Goal: Transaction & Acquisition: Purchase product/service

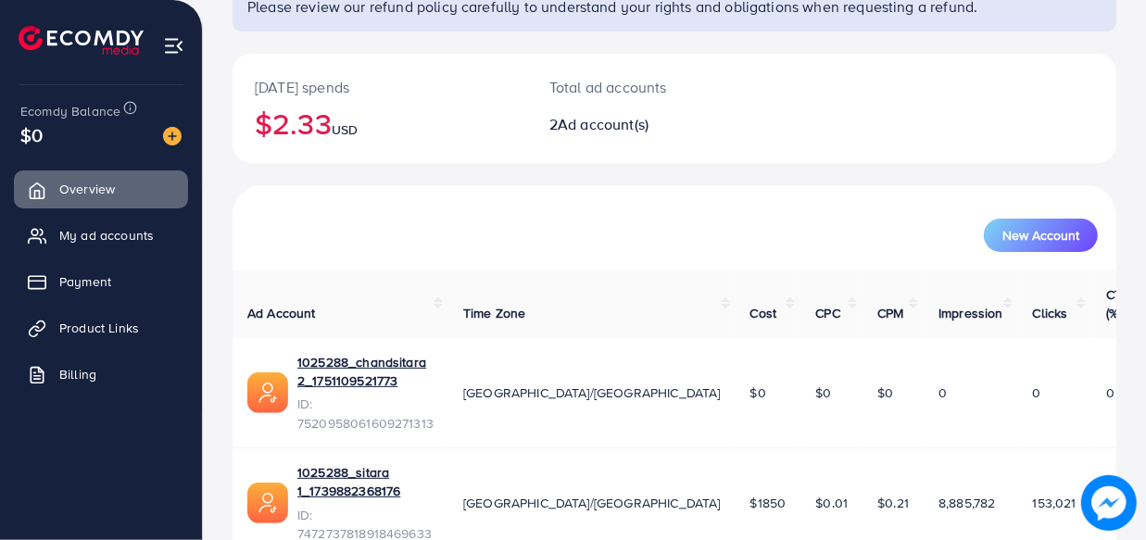
scroll to position [170, 0]
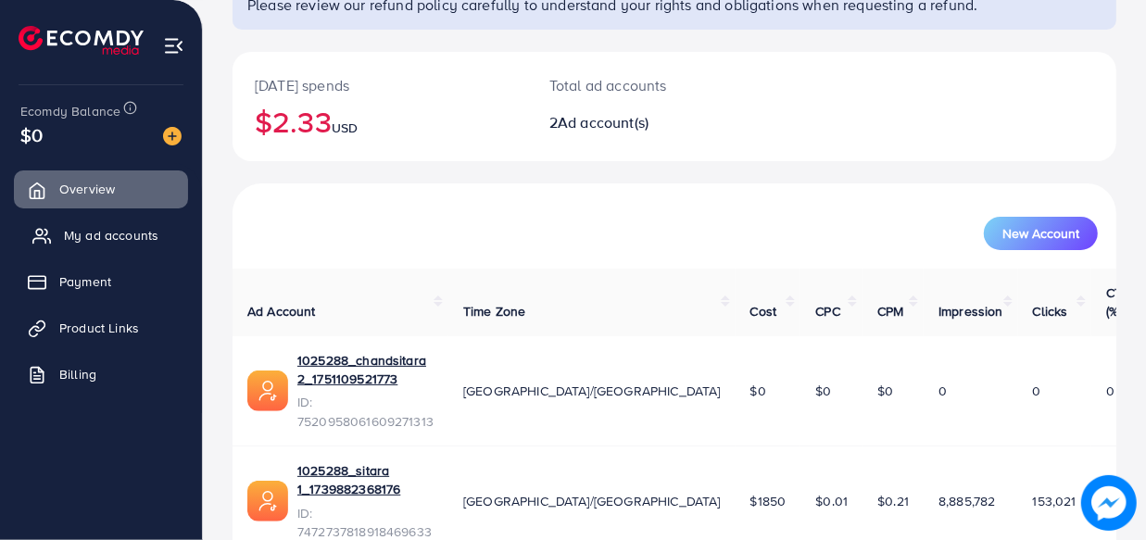
click at [130, 246] on link "My ad accounts" at bounding box center [101, 235] width 174 height 37
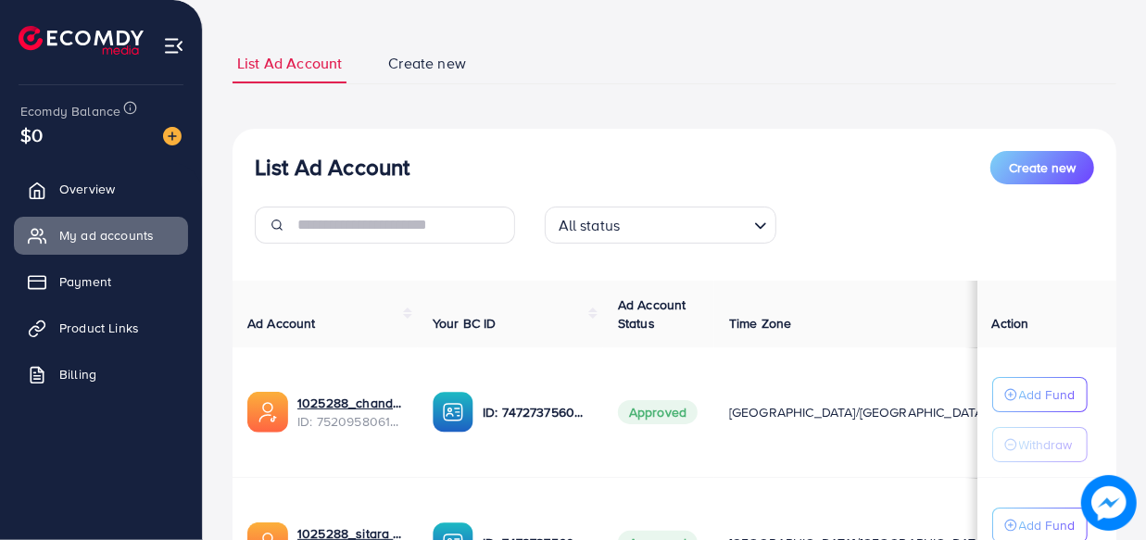
scroll to position [295, 0]
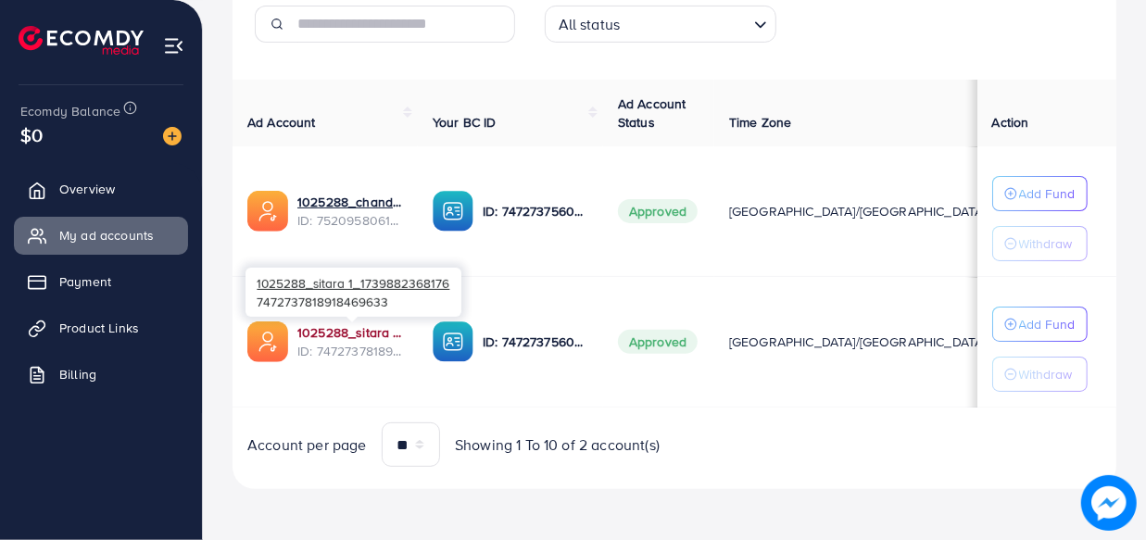
click at [347, 334] on link "1025288_sitara 1_1739882368176" at bounding box center [350, 332] width 106 height 19
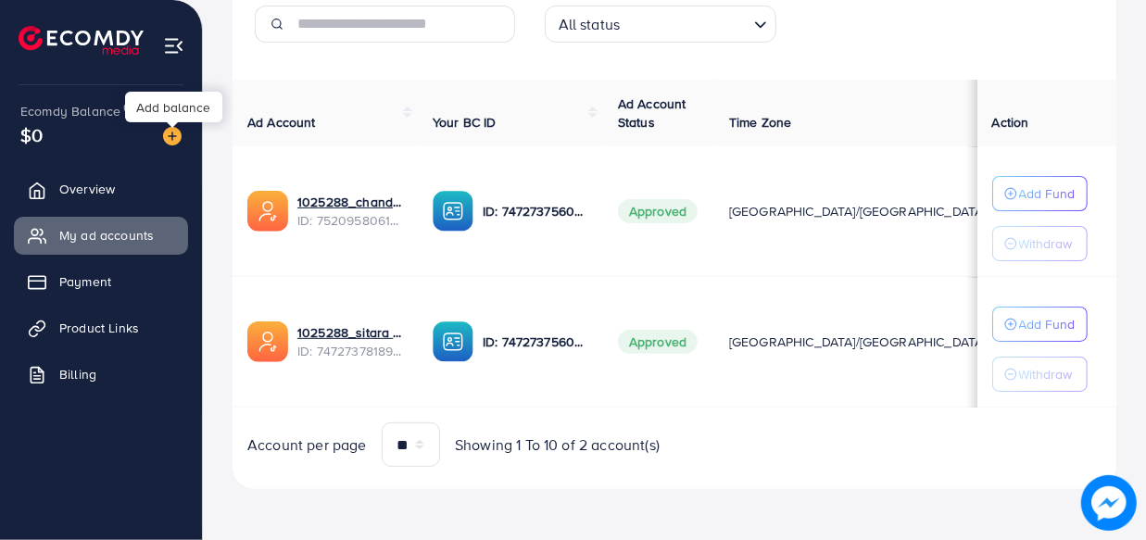
click at [169, 140] on img at bounding box center [172, 136] width 19 height 19
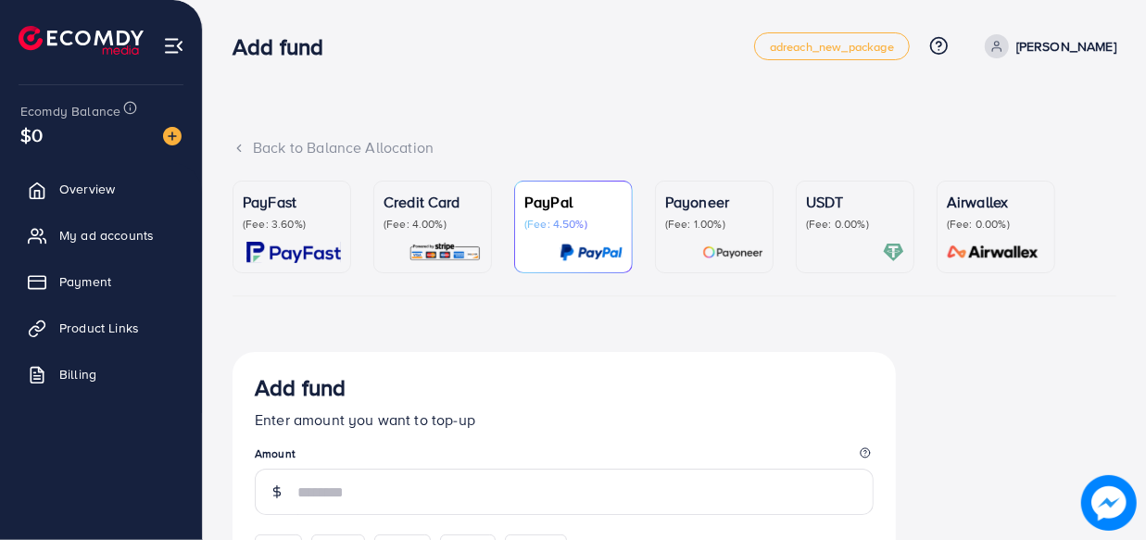
click at [287, 231] on p "(Fee: 3.60%)" at bounding box center [292, 224] width 98 height 15
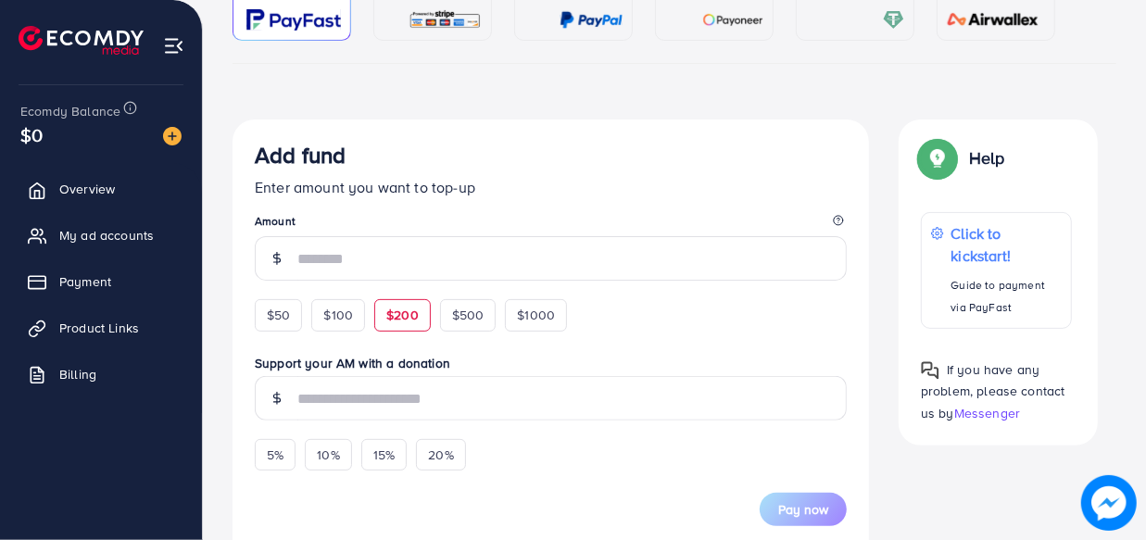
scroll to position [252, 0]
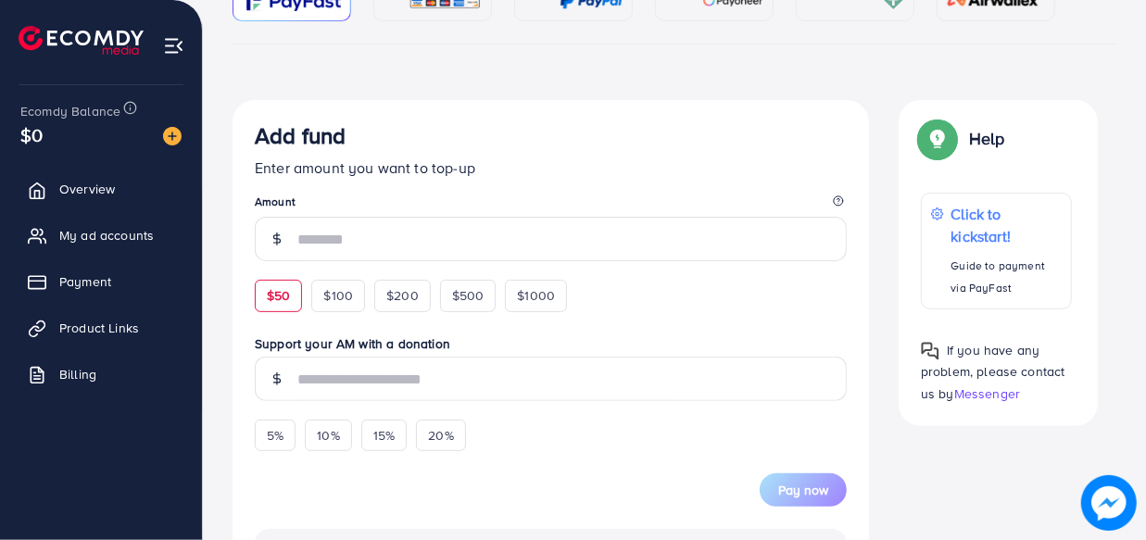
click at [274, 297] on span "$50" at bounding box center [278, 295] width 23 height 19
type input "**"
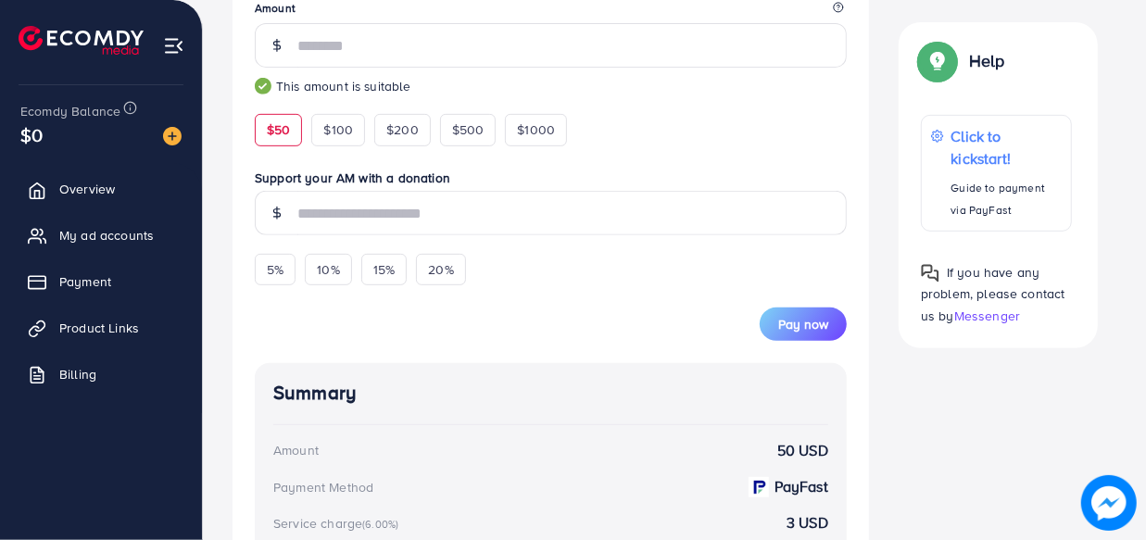
scroll to position [505, 0]
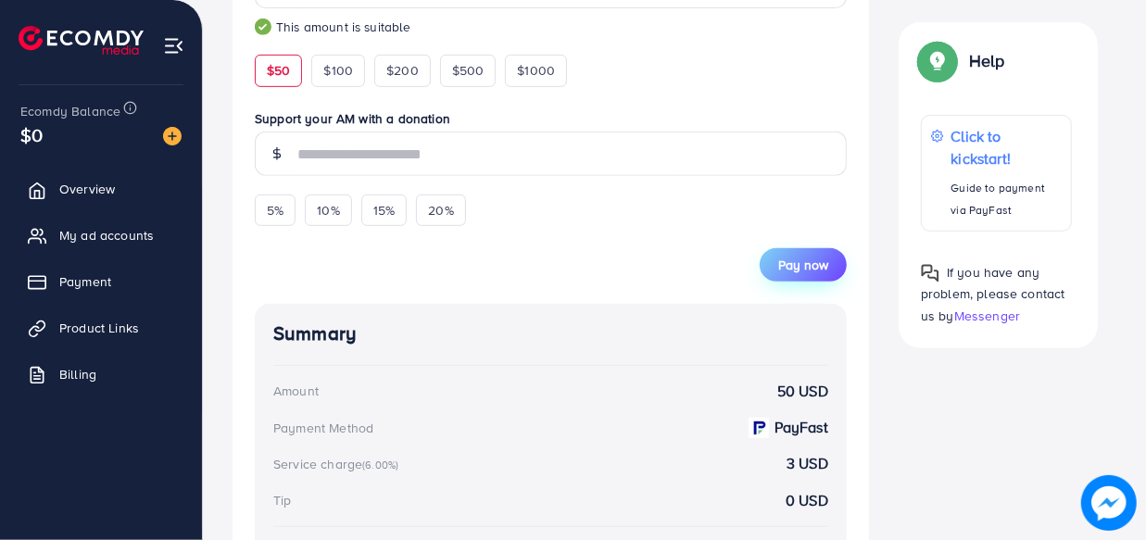
click at [806, 281] on button "Pay now" at bounding box center [803, 264] width 87 height 33
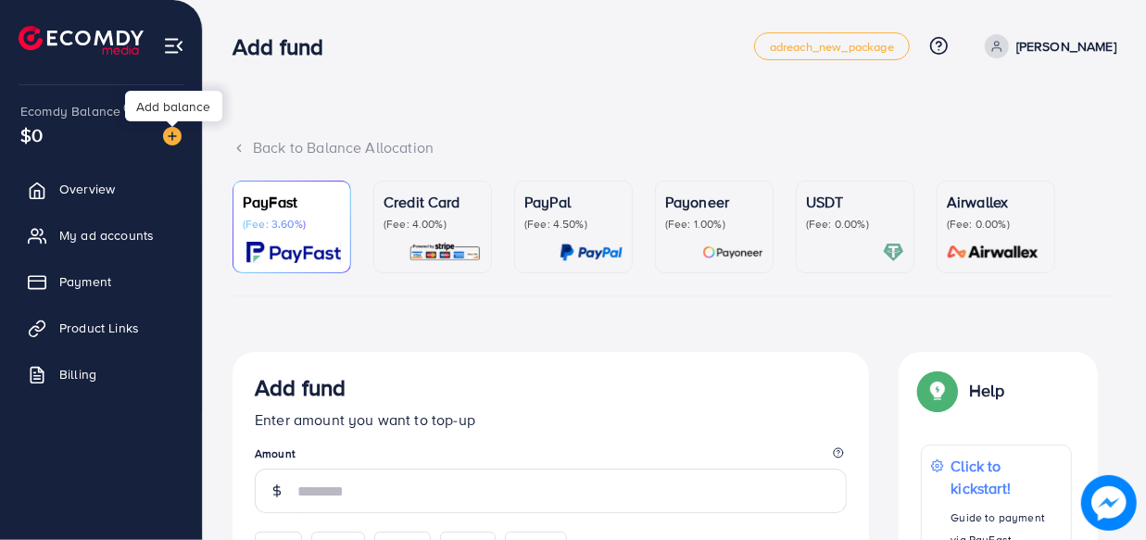
click at [169, 131] on img at bounding box center [172, 136] width 19 height 19
click at [169, 140] on img at bounding box center [172, 136] width 19 height 19
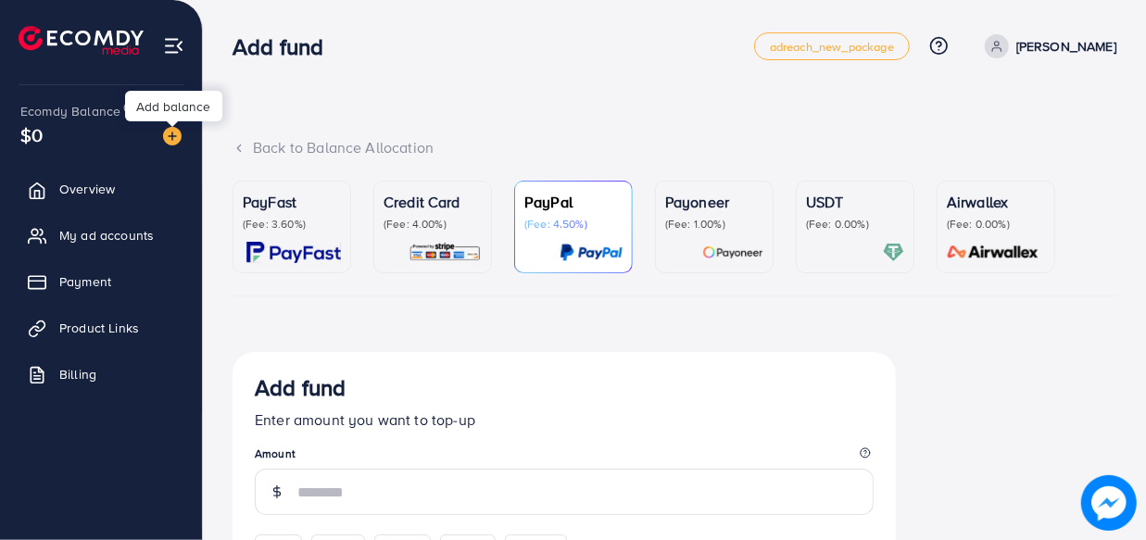
click at [169, 140] on img at bounding box center [172, 136] width 19 height 19
click at [117, 195] on span "Overview" at bounding box center [92, 189] width 56 height 19
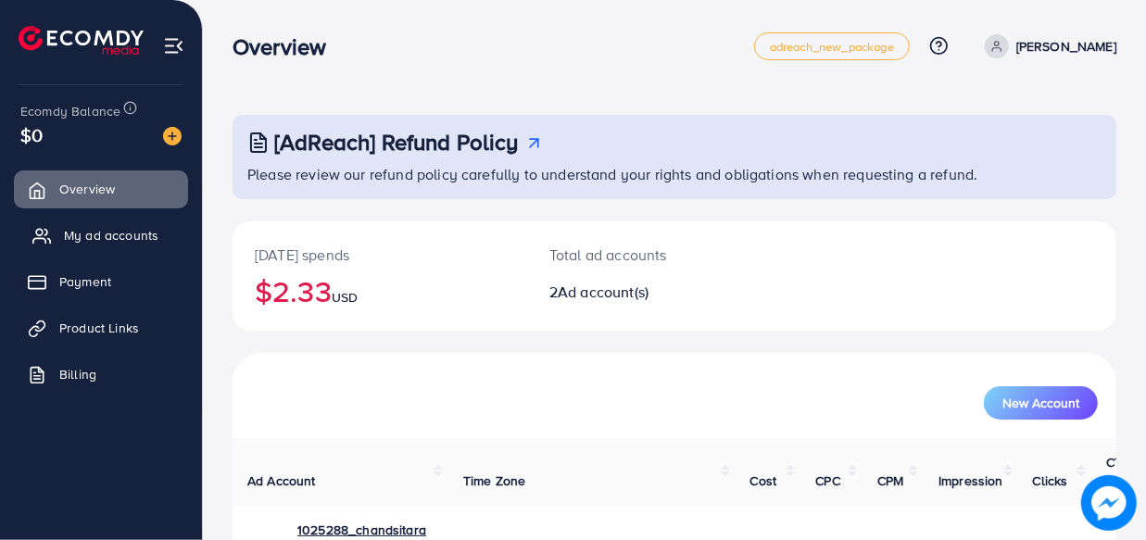
click at [74, 235] on span "My ad accounts" at bounding box center [111, 235] width 95 height 19
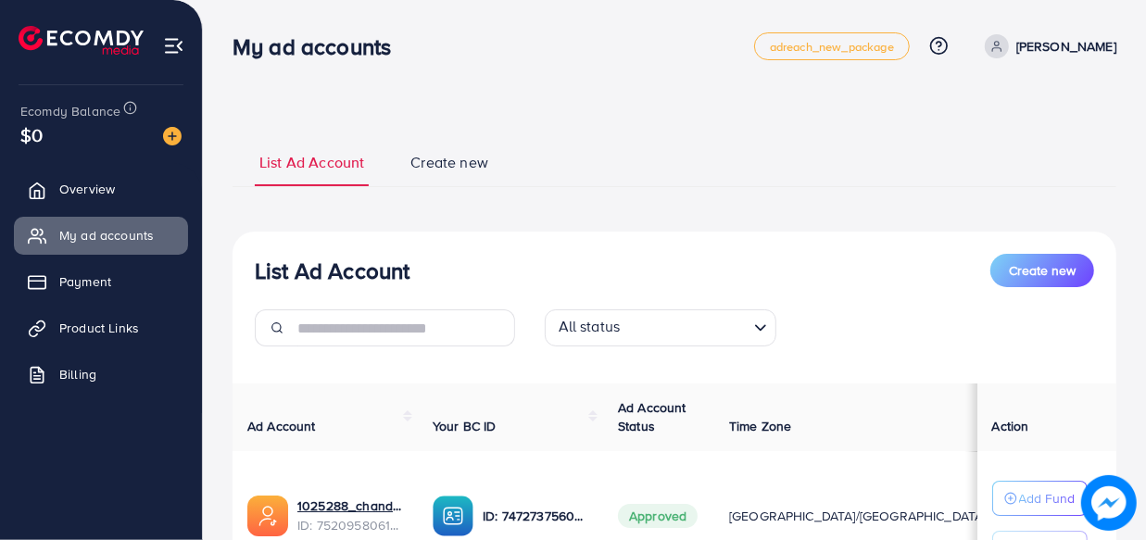
scroll to position [252, 0]
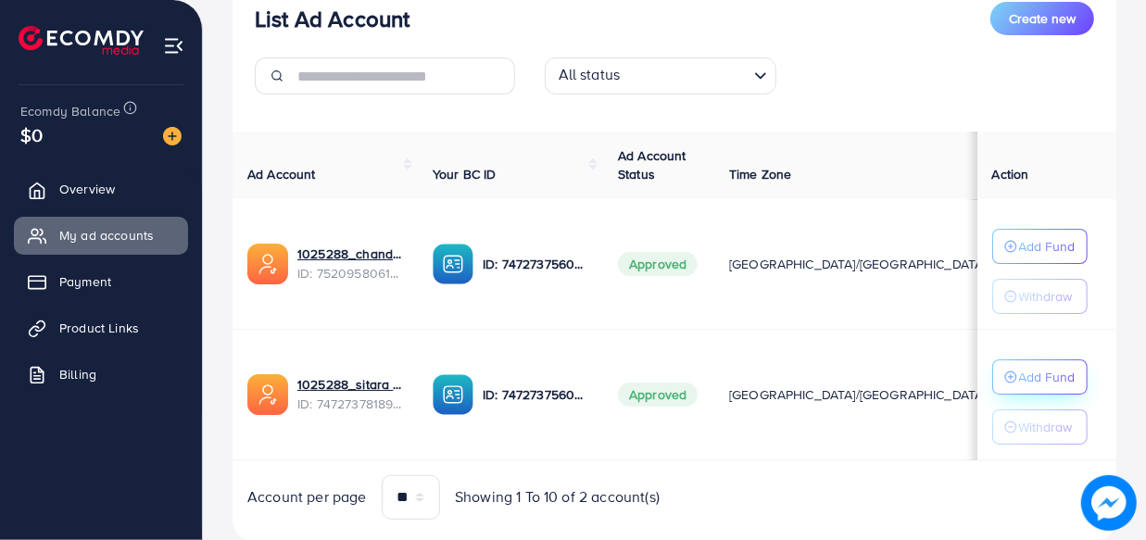
click at [1035, 368] on p "Add Fund" at bounding box center [1047, 377] width 57 height 22
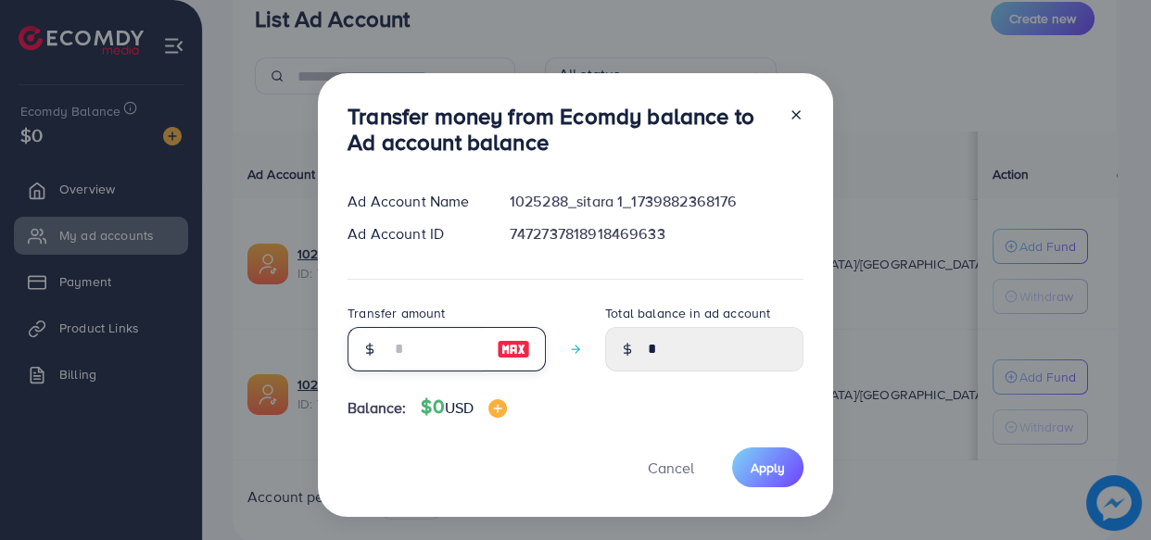
click at [435, 368] on input "number" at bounding box center [436, 349] width 93 height 44
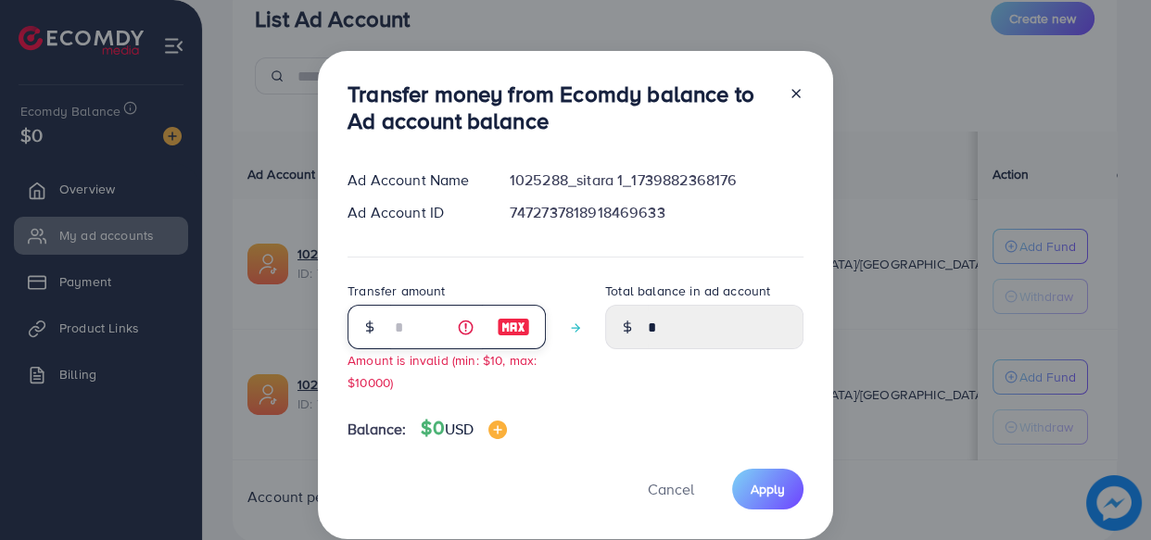
type input "*"
type input "****"
type input "**"
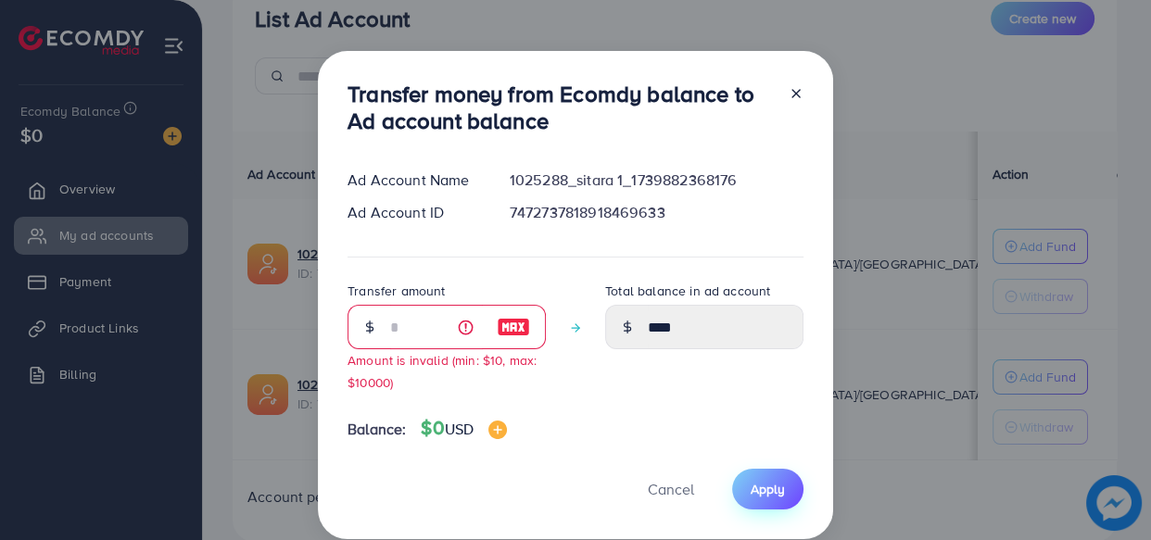
click at [774, 487] on span "Apply" at bounding box center [768, 489] width 34 height 19
click at [766, 494] on span "Apply" at bounding box center [768, 489] width 34 height 19
click at [673, 479] on span "Cancel" at bounding box center [671, 489] width 46 height 20
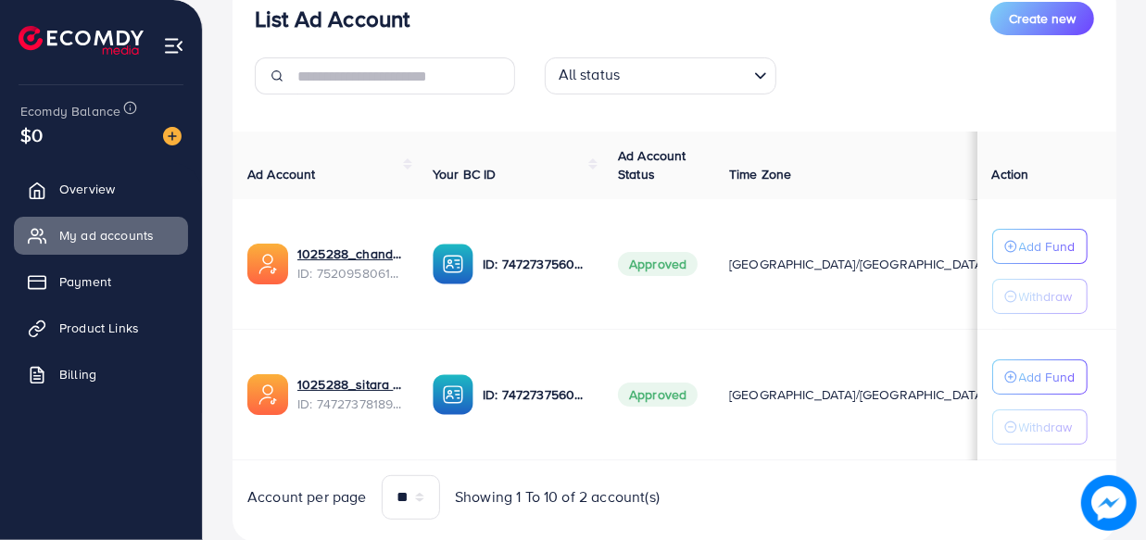
click at [172, 139] on img at bounding box center [172, 136] width 19 height 19
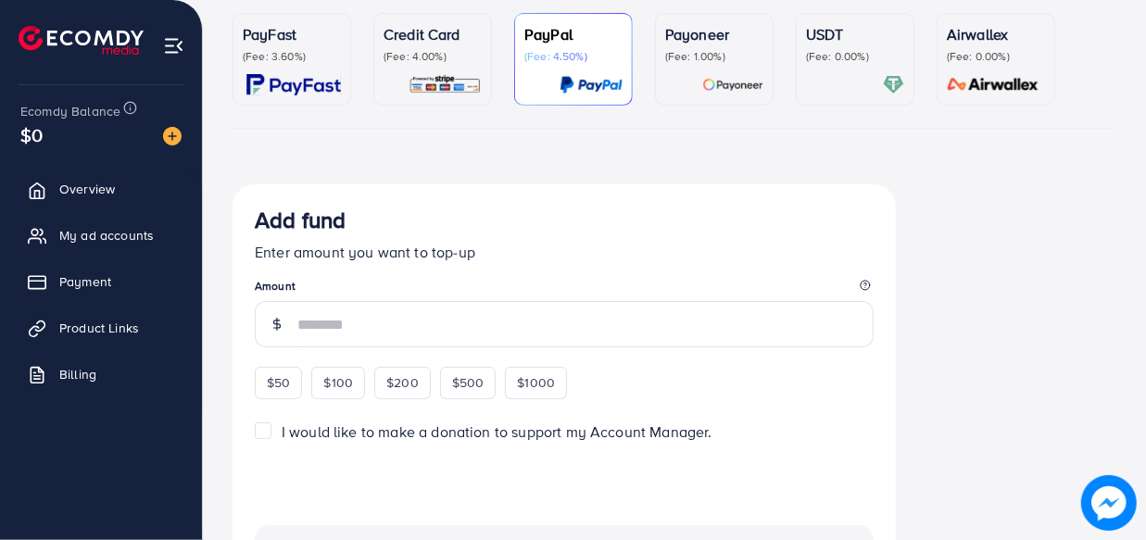
click at [264, 63] on p "(Fee: 3.60%)" at bounding box center [292, 56] width 98 height 15
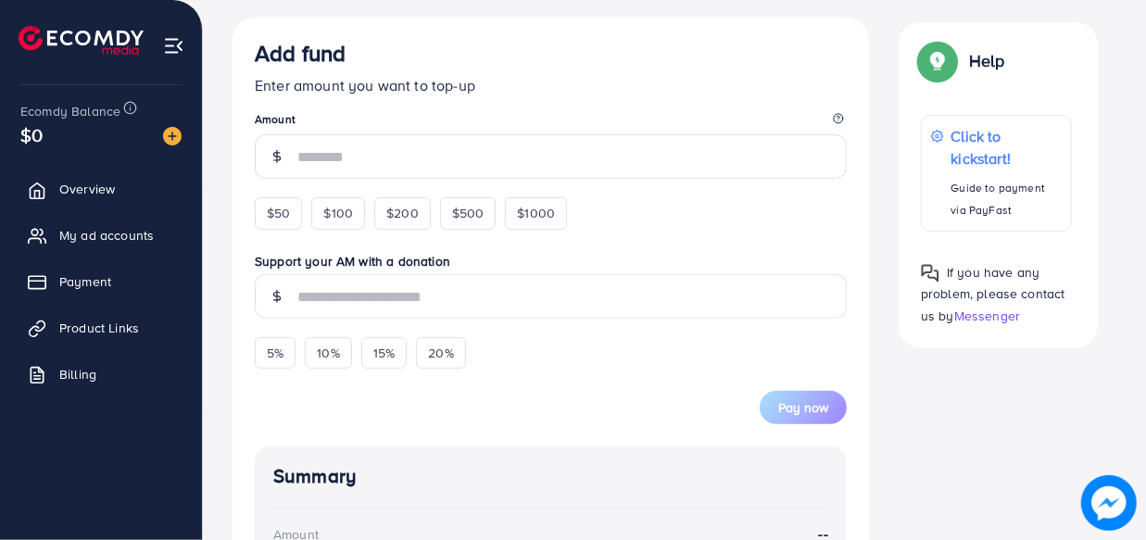
scroll to position [336, 0]
click at [288, 224] on div "$50" at bounding box center [278, 212] width 47 height 32
type input "**"
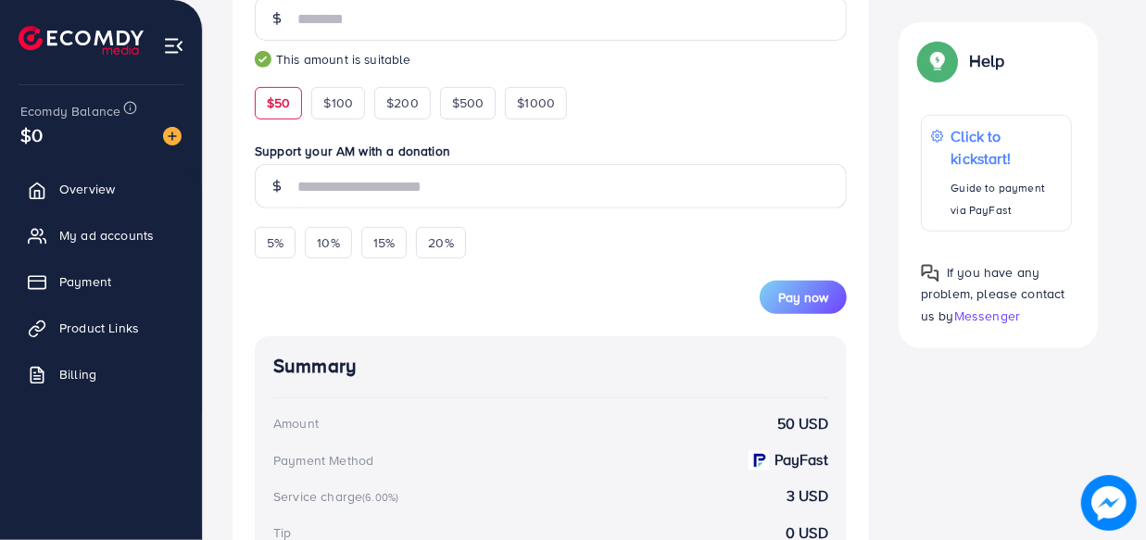
scroll to position [421, 0]
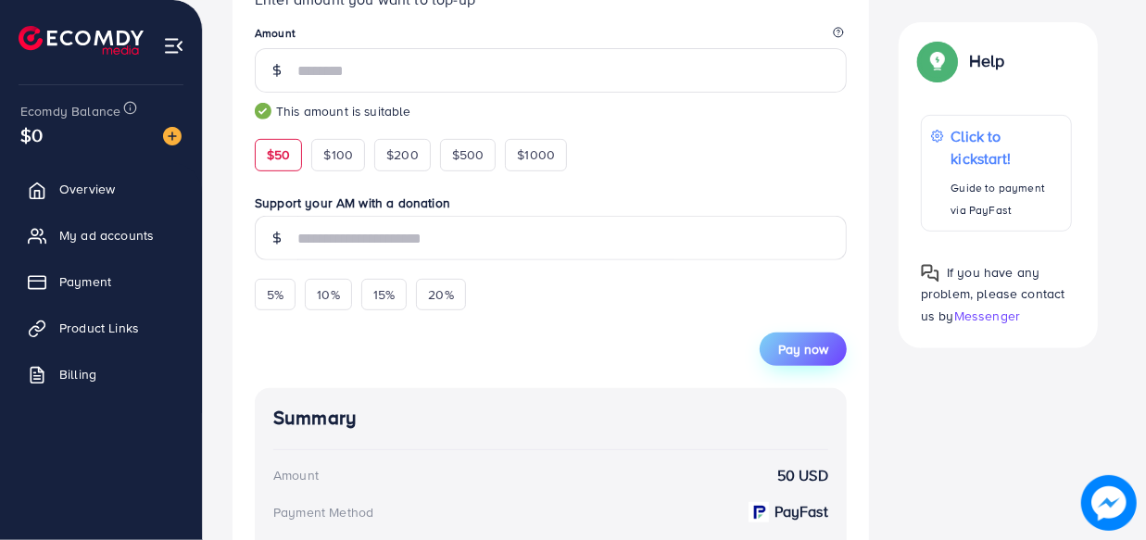
click at [792, 359] on span "Pay now" at bounding box center [803, 349] width 50 height 19
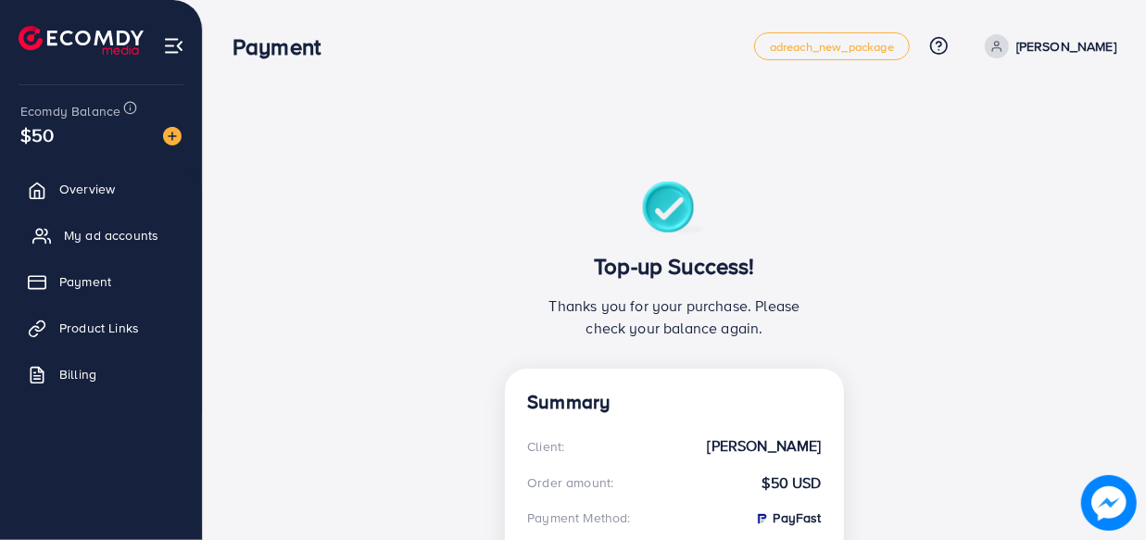
click at [130, 235] on span "My ad accounts" at bounding box center [111, 235] width 95 height 19
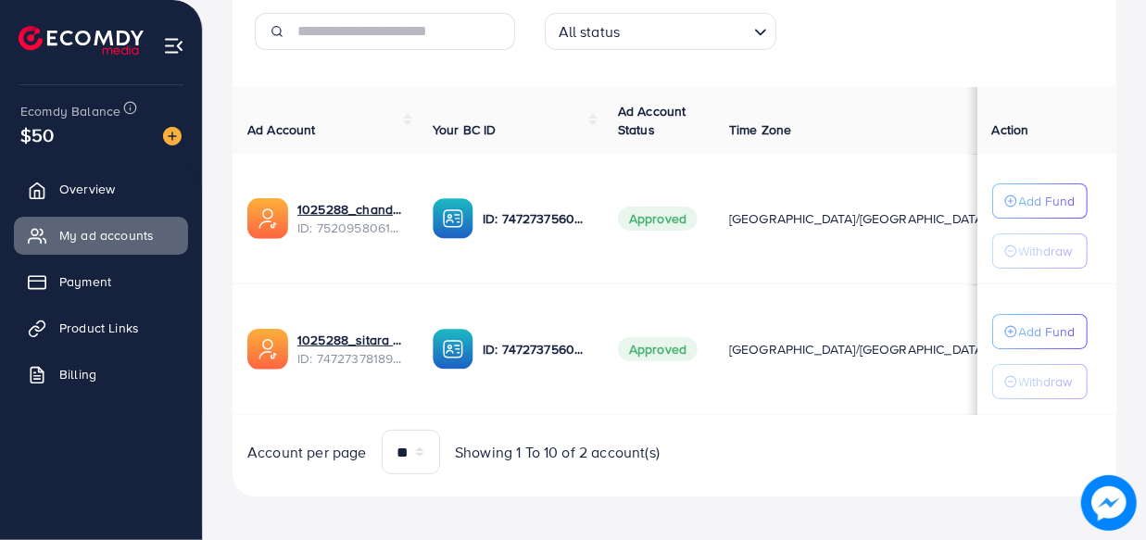
scroll to position [295, 0]
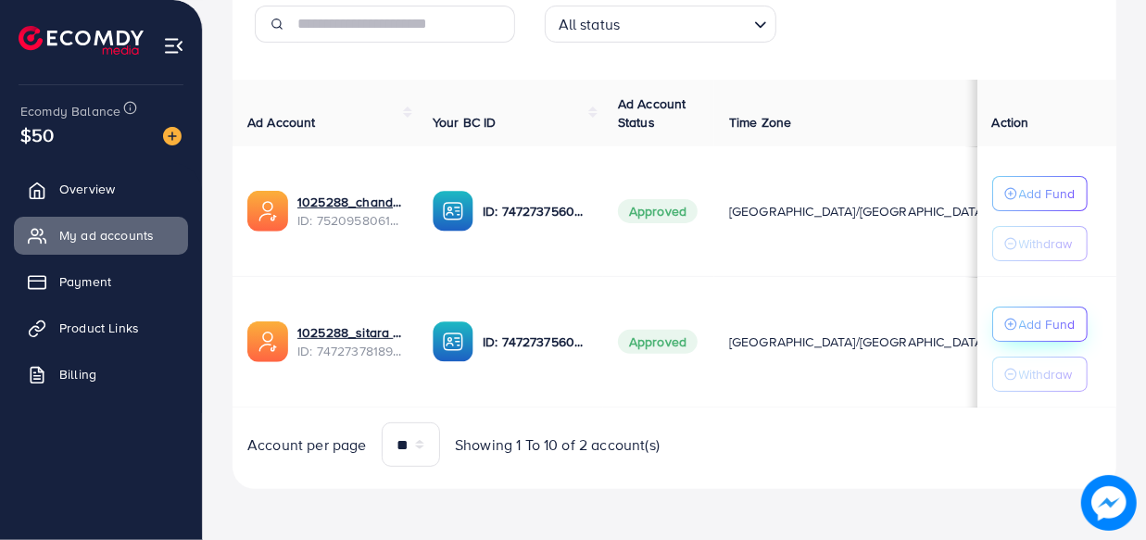
click at [1019, 322] on p "Add Fund" at bounding box center [1047, 324] width 57 height 22
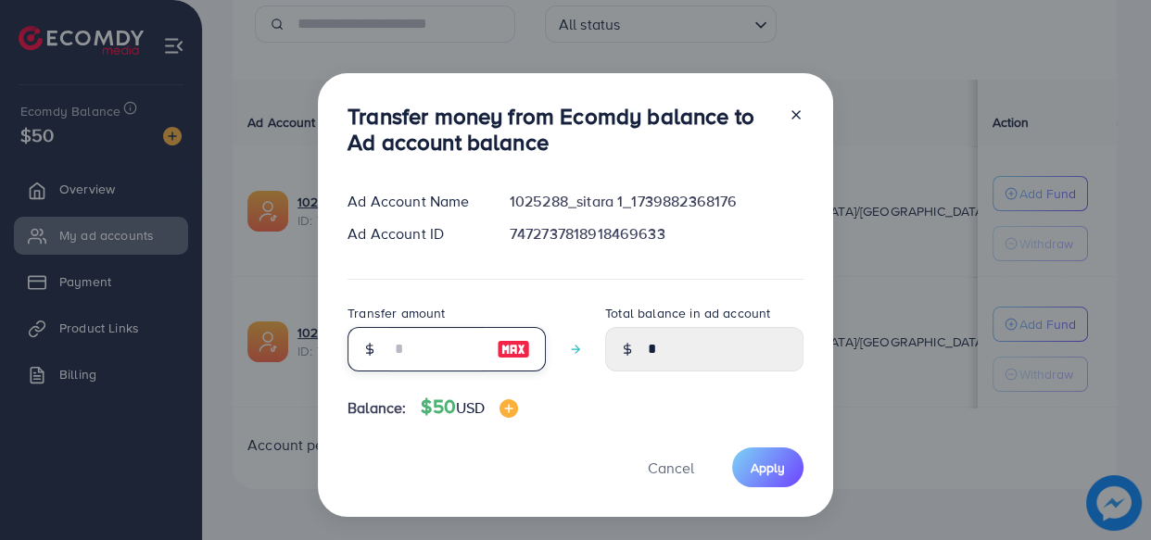
click at [431, 342] on input "number" at bounding box center [436, 349] width 93 height 44
type input "*"
type input "****"
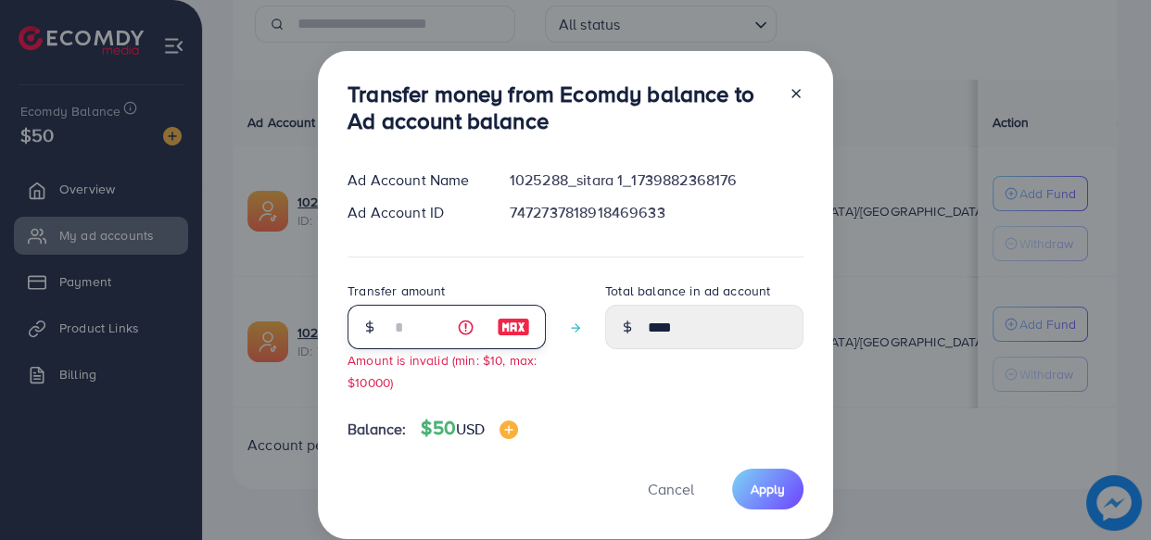
type input "**"
type input "*****"
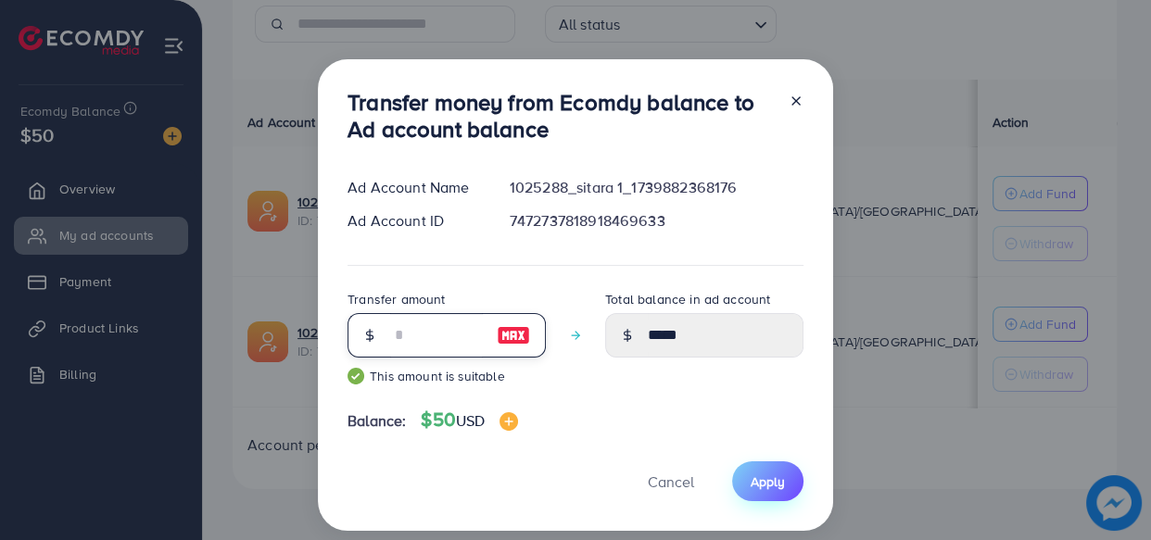
type input "**"
click at [766, 486] on span "Apply" at bounding box center [768, 482] width 34 height 19
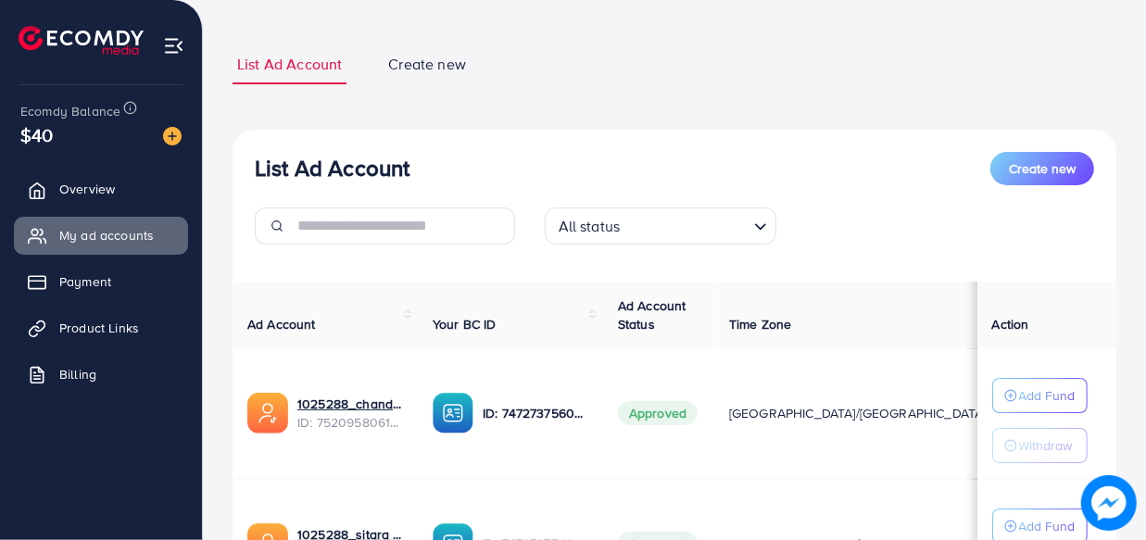
scroll to position [295, 0]
